Goal: Obtain resource: Obtain resource

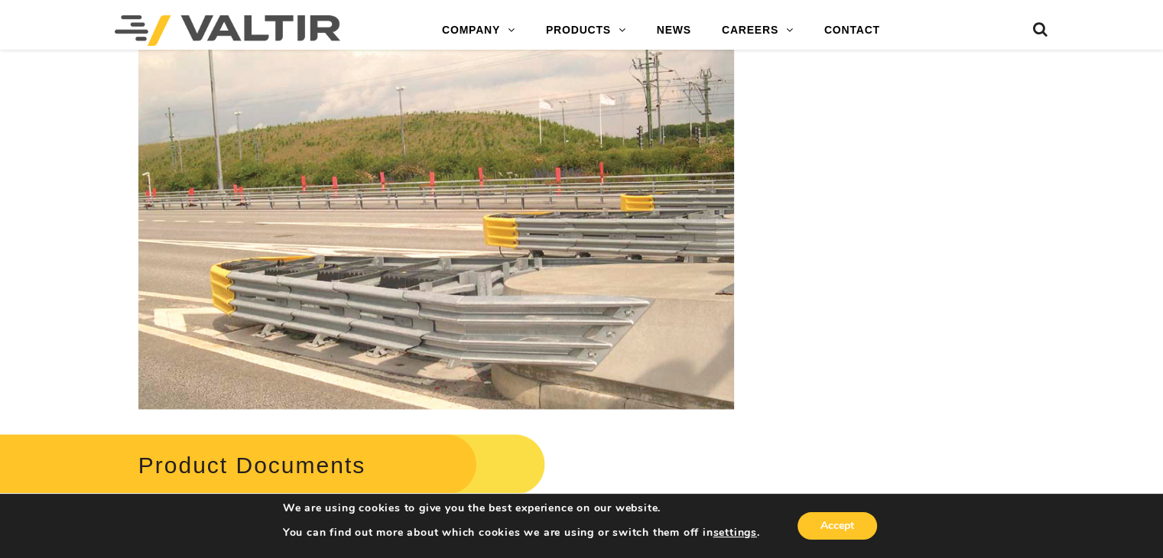
scroll to position [2578, 0]
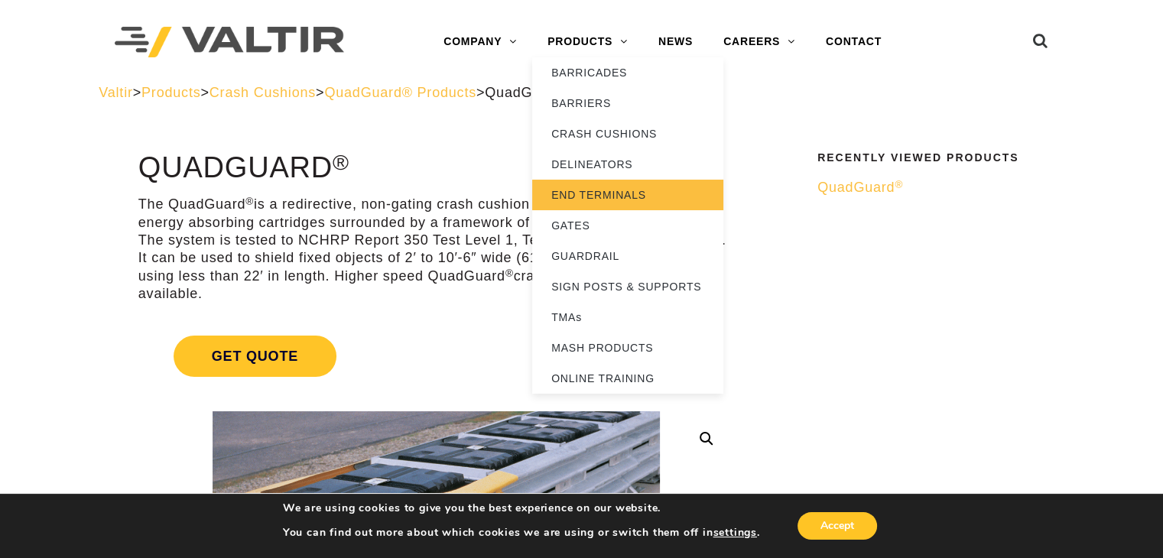
click at [602, 197] on link "END TERMINALS" at bounding box center [627, 195] width 191 height 31
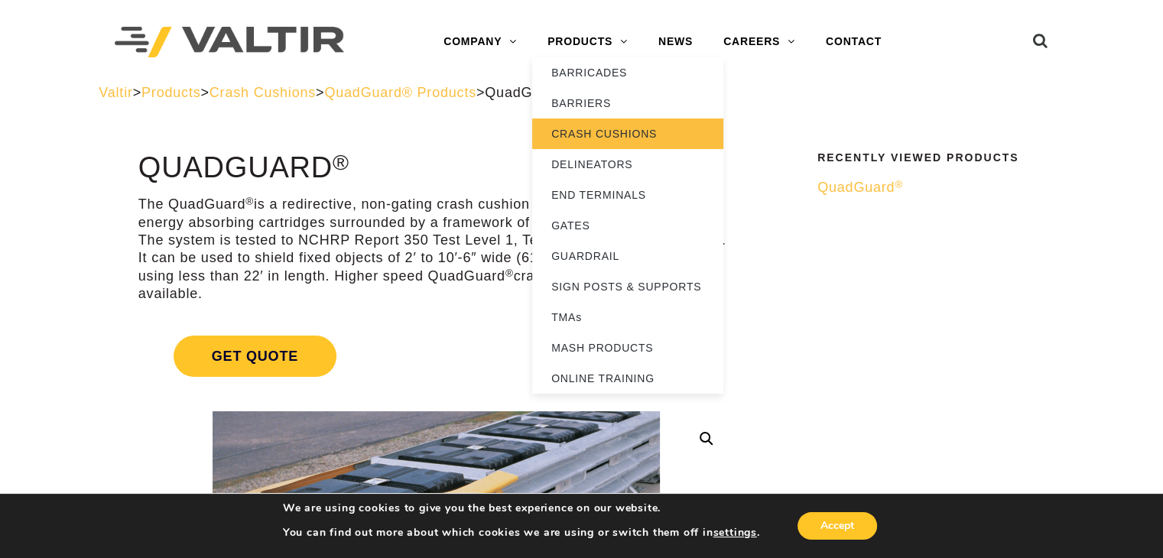
click at [582, 131] on link "CRASH CUSHIONS" at bounding box center [627, 133] width 191 height 31
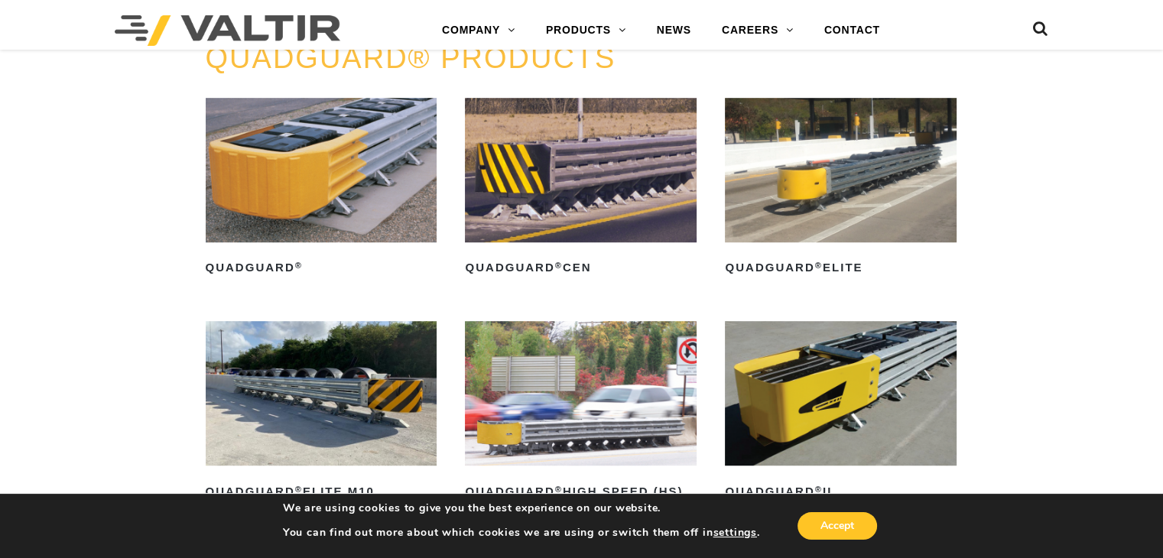
scroll to position [994, 0]
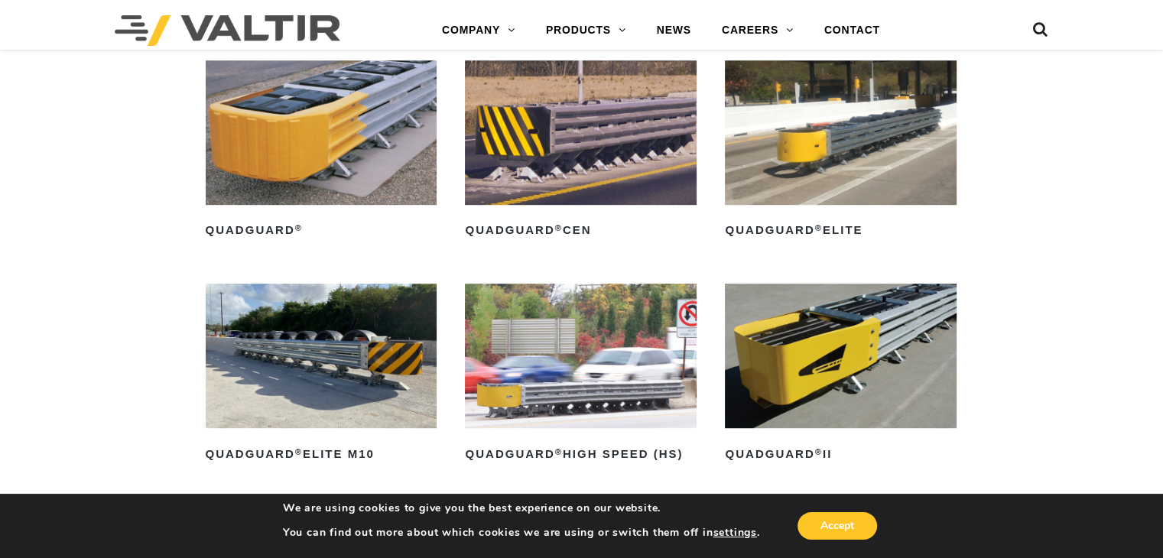
click at [575, 377] on img at bounding box center [581, 356] width 232 height 144
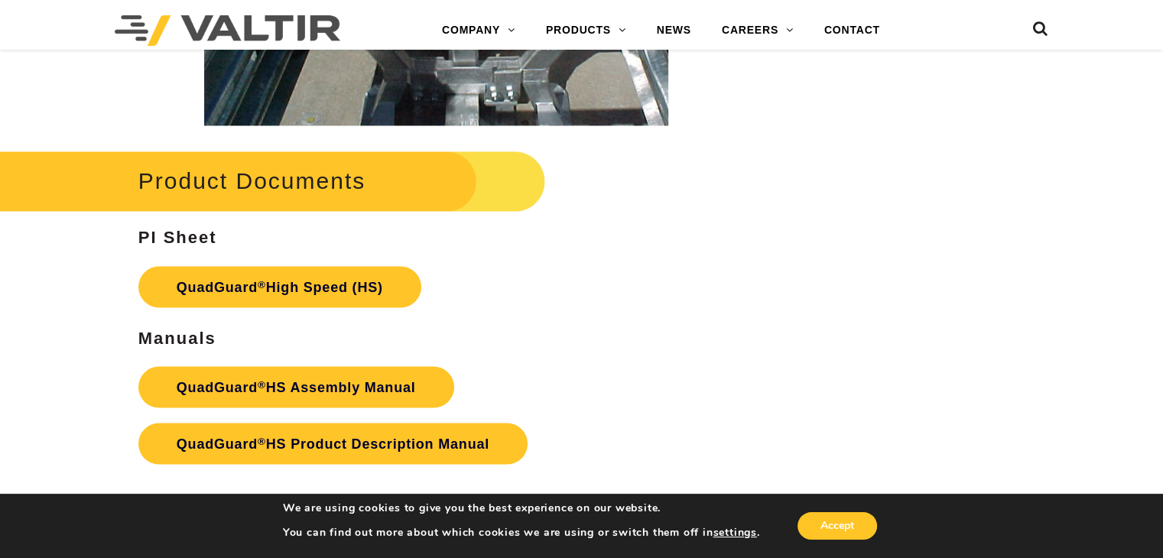
scroll to position [2752, 0]
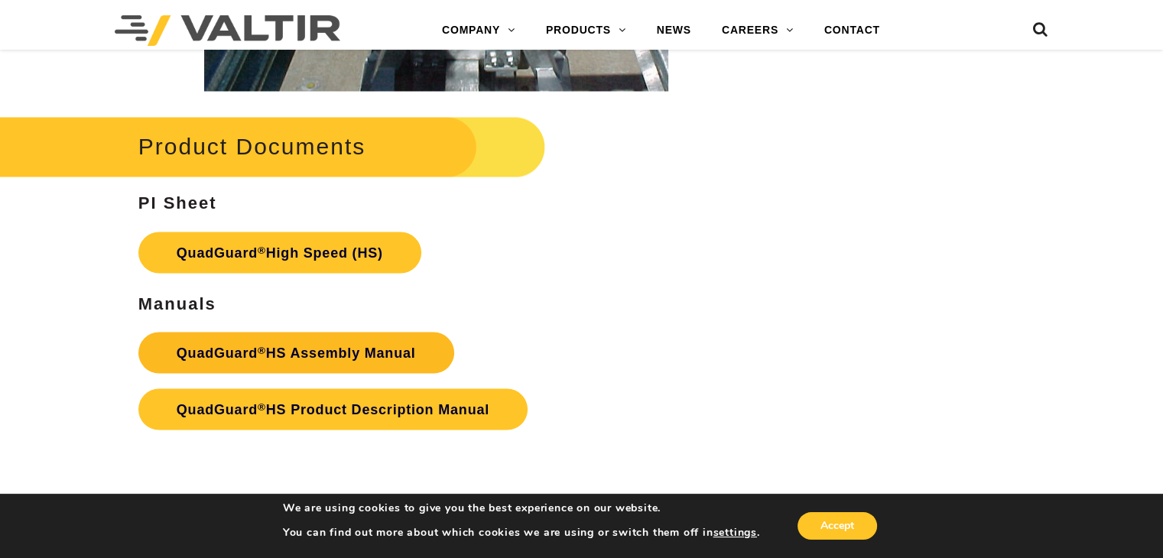
click at [308, 352] on link "QuadGuard ® HS Assembly Manual" at bounding box center [296, 352] width 316 height 41
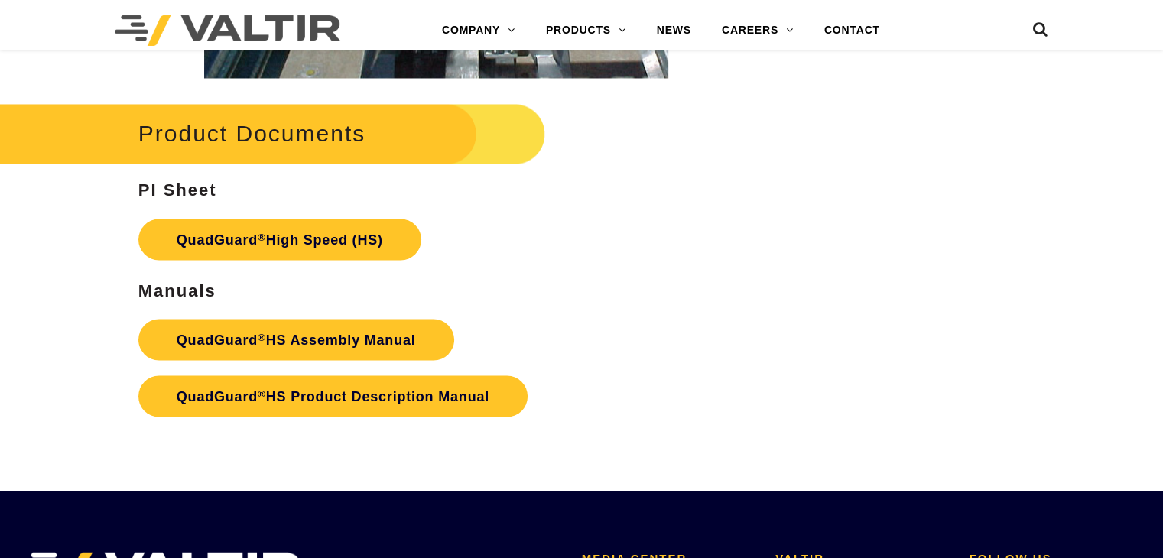
scroll to position [2752, 0]
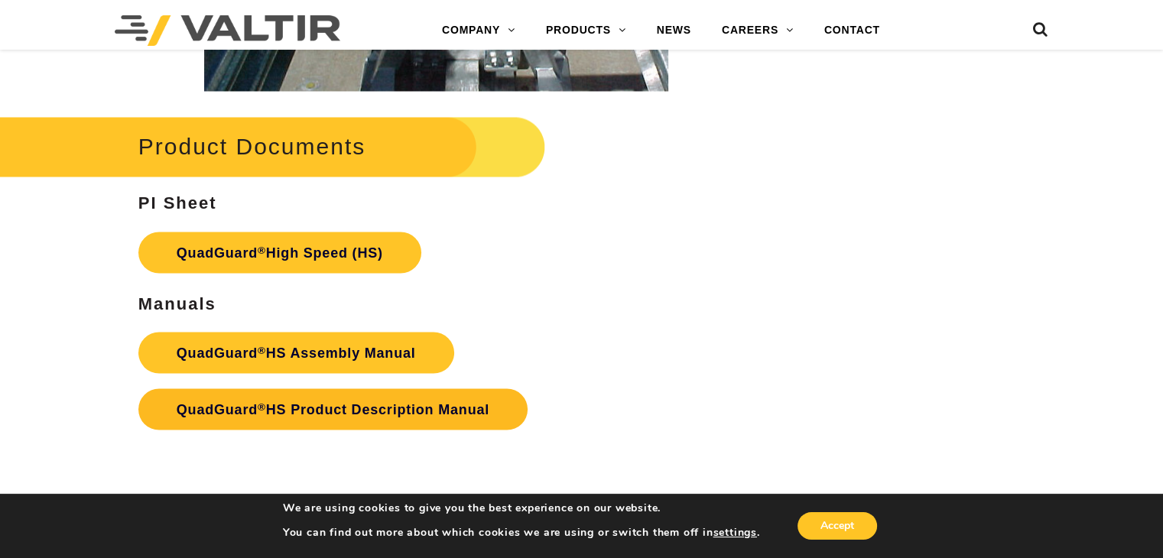
click at [281, 406] on link "QuadGuard ® HS Product Description Manual" at bounding box center [332, 408] width 389 height 41
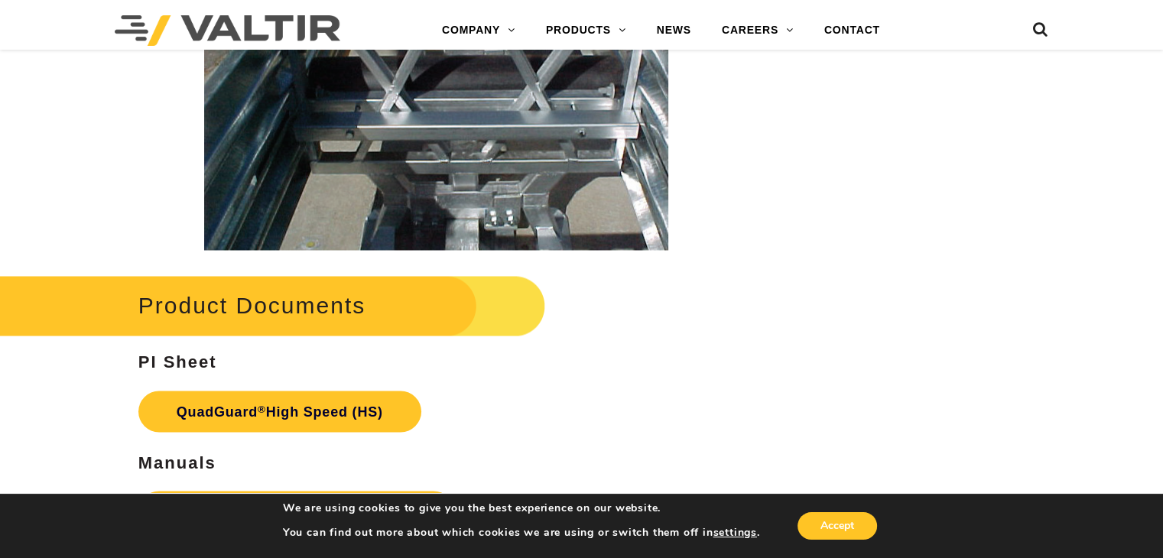
scroll to position [2676, 0]
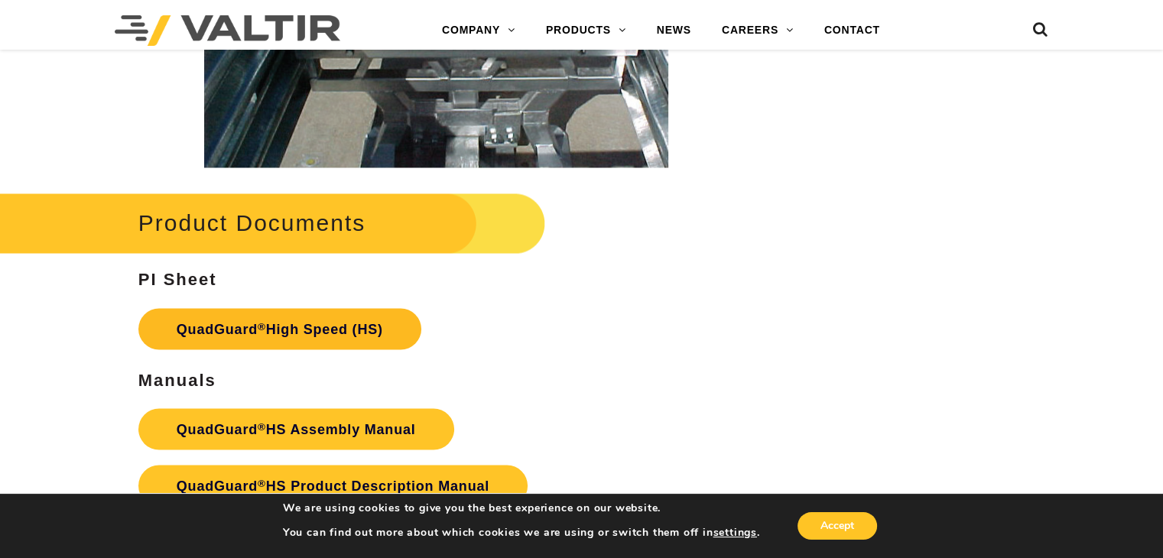
click at [243, 319] on link "QuadGuard ® High Speed (HS)" at bounding box center [279, 328] width 283 height 41
